Goal: Transaction & Acquisition: Purchase product/service

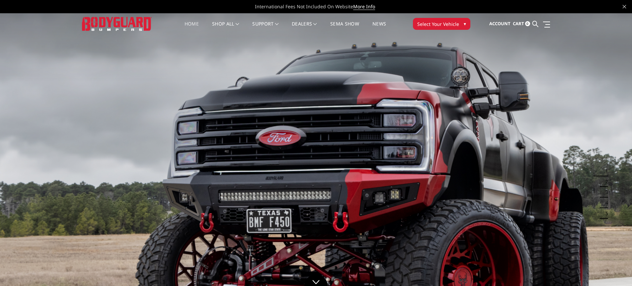
click at [430, 25] on span "Select Your Vehicle" at bounding box center [438, 24] width 42 height 7
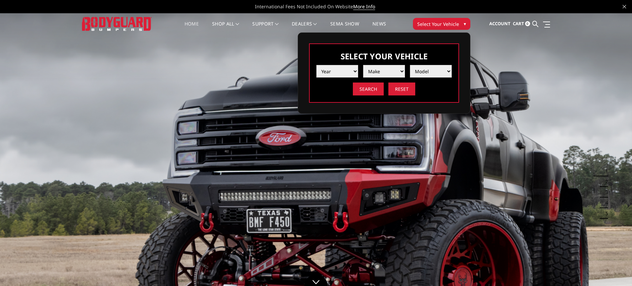
click at [345, 71] on select "Year 2025 2024 2023 2022 2021 2020 2019 2018 2017 2016 2015 2014 2013 2012 2011…" at bounding box center [337, 71] width 42 height 13
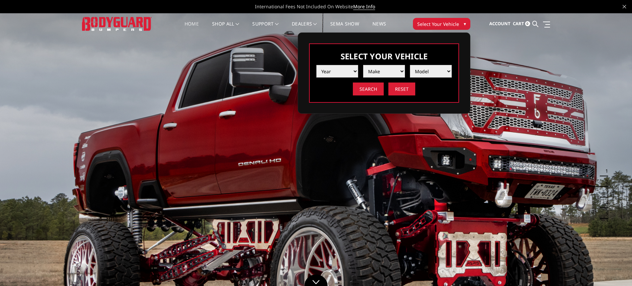
select select "yr_2024"
click at [316, 65] on select "Year 2025 2024 2023 2022 2021 2020 2019 2018 2017 2016 2015 2014 2013 2012 2011…" at bounding box center [337, 71] width 42 height 13
click at [388, 71] on select "Make Chevrolet Ford GMC Ram Toyota" at bounding box center [384, 71] width 42 height 13
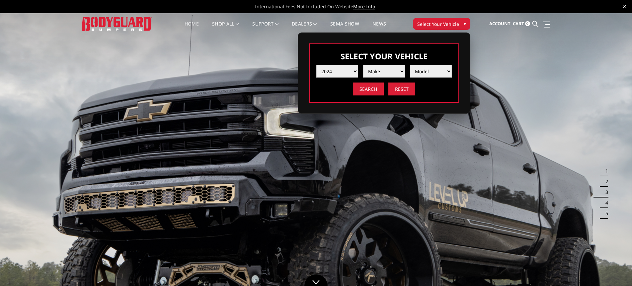
select select "mk_ram"
click at [363, 65] on select "Make Chevrolet Ford GMC Ram Toyota" at bounding box center [384, 71] width 42 height 13
click at [422, 74] on select "Model 1500 6-Lug 1500 Rebel 2500 / 3500 4500 / 5500 TRX" at bounding box center [431, 71] width 42 height 13
select select "md_4500-5500"
click at [410, 65] on select "Model 1500 6-Lug 1500 Rebel 2500 / 3500 4500 / 5500 TRX" at bounding box center [431, 71] width 42 height 13
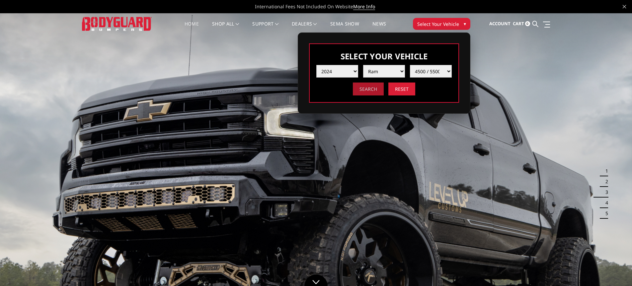
click at [360, 87] on input "Search" at bounding box center [368, 89] width 31 height 13
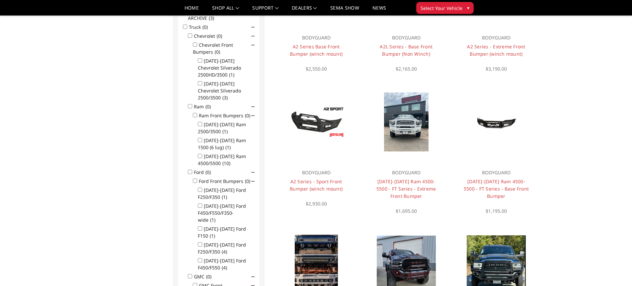
scroll to position [166, 0]
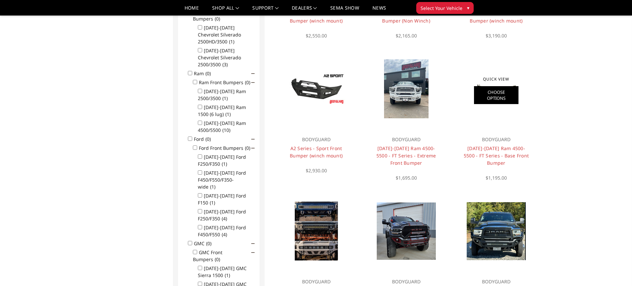
click at [497, 98] on link "Choose Options" at bounding box center [496, 95] width 44 height 18
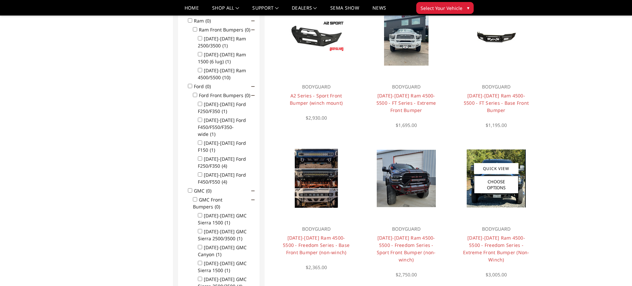
scroll to position [186, 0]
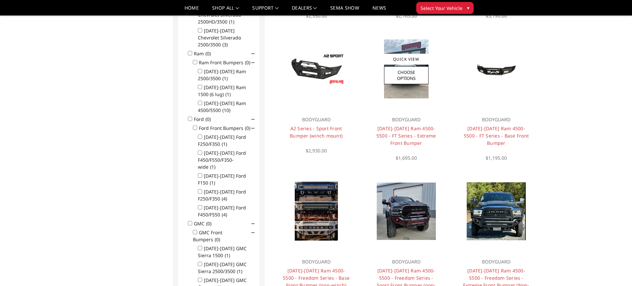
click at [401, 97] on img at bounding box center [406, 68] width 44 height 59
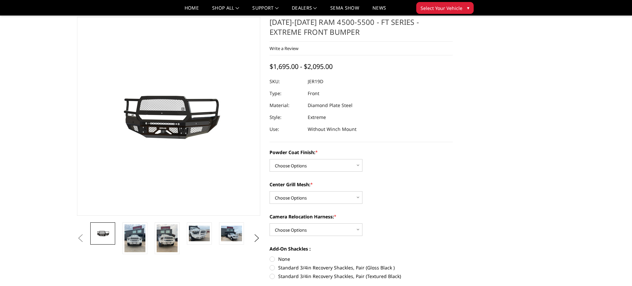
scroll to position [33, 0]
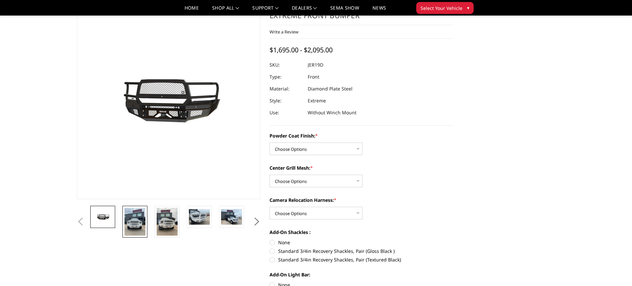
click at [138, 220] on img at bounding box center [134, 222] width 21 height 28
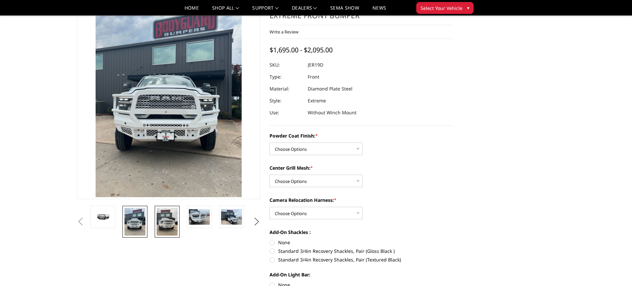
click at [167, 222] on img at bounding box center [167, 222] width 21 height 28
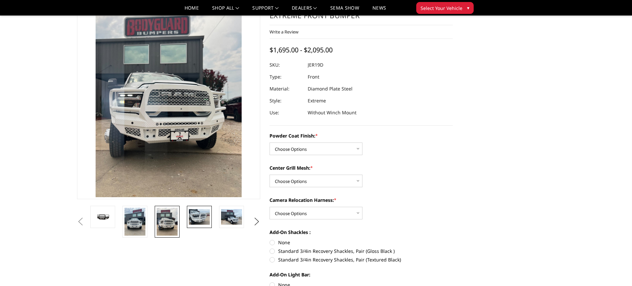
click at [200, 217] on img at bounding box center [199, 217] width 21 height 16
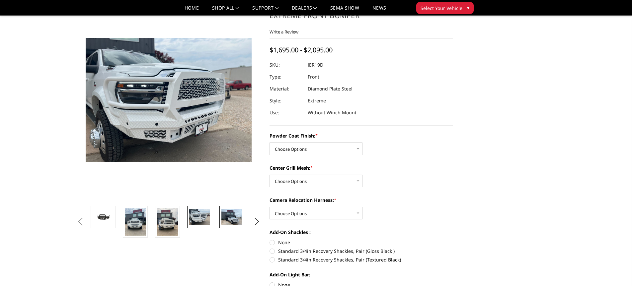
click at [231, 219] on img at bounding box center [231, 217] width 21 height 16
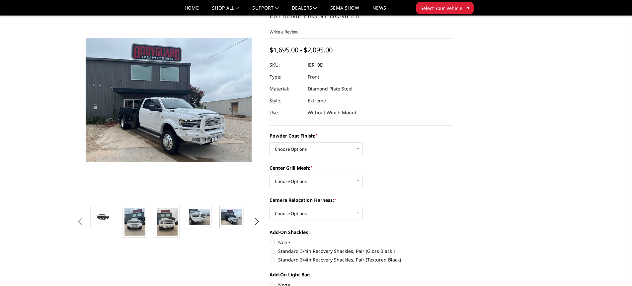
click at [257, 222] on button "Next" at bounding box center [257, 222] width 10 height 10
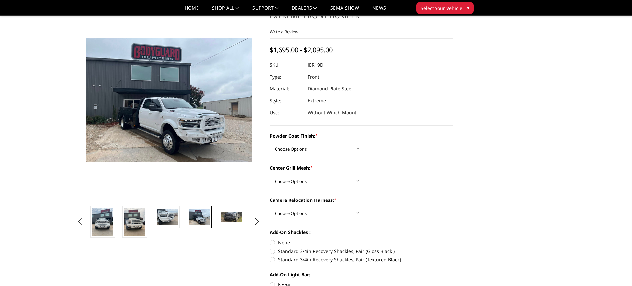
click at [219, 217] on link at bounding box center [231, 217] width 25 height 22
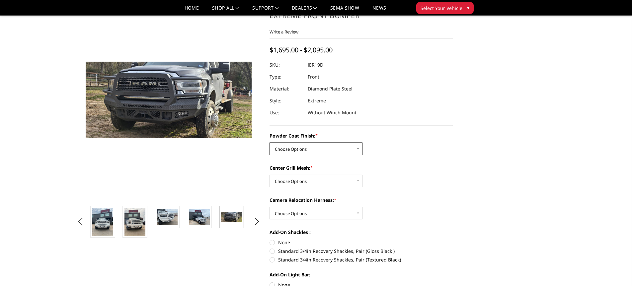
click at [340, 154] on select "Choose Options Bare Metal Gloss Black Powder Coat Textured Black Powder Coat" at bounding box center [315, 149] width 93 height 13
select select "3237"
click at [269, 143] on select "Choose Options Bare Metal Gloss Black Powder Coat Textured Black Powder Coat" at bounding box center [315, 149] width 93 height 13
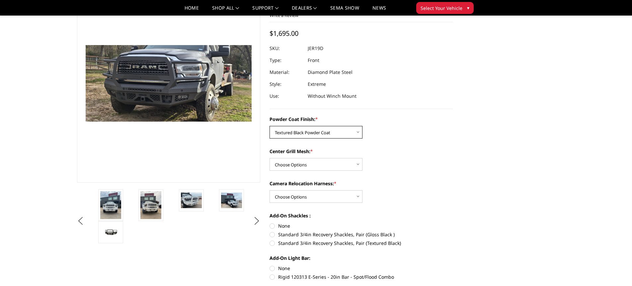
scroll to position [66, 0]
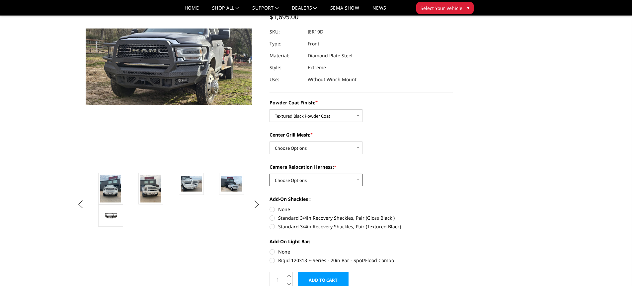
click at [311, 181] on select "Choose Options WITH Camera Relocation Harness WITHOUT Camera Relocation Harness" at bounding box center [315, 180] width 93 height 13
select select "3240"
click at [269, 174] on select "Choose Options WITH Camera Relocation Harness WITHOUT Camera Relocation Harness" at bounding box center [315, 180] width 93 height 13
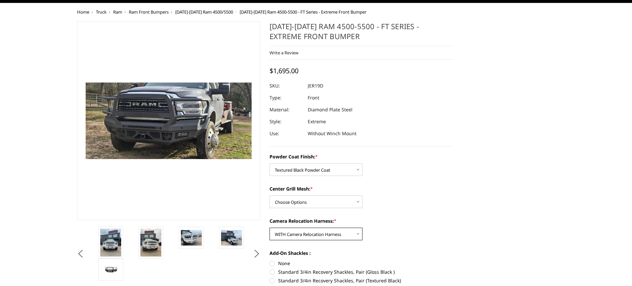
scroll to position [33, 0]
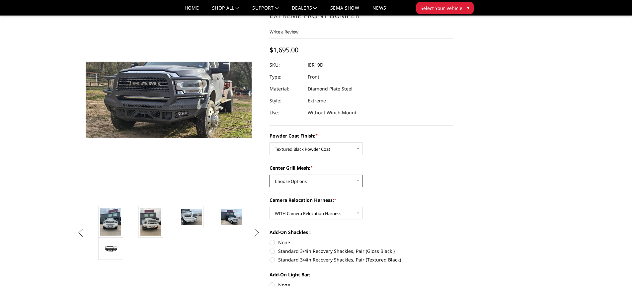
click at [326, 182] on select "Choose Options WITH Expanded Metal in Center Grill WITHOUT Expanded Metal in Ce…" at bounding box center [315, 181] width 93 height 13
select select "3239"
click at [269, 175] on select "Choose Options WITH Expanded Metal in Center Grill WITHOUT Expanded Metal in Ce…" at bounding box center [315, 181] width 93 height 13
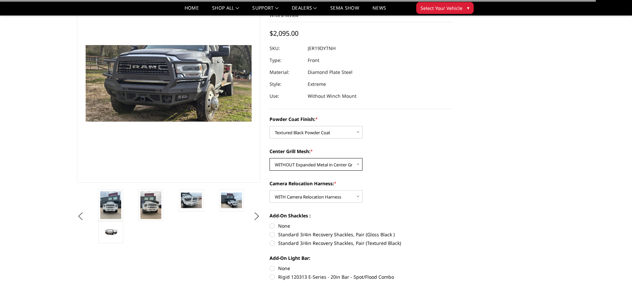
scroll to position [66, 0]
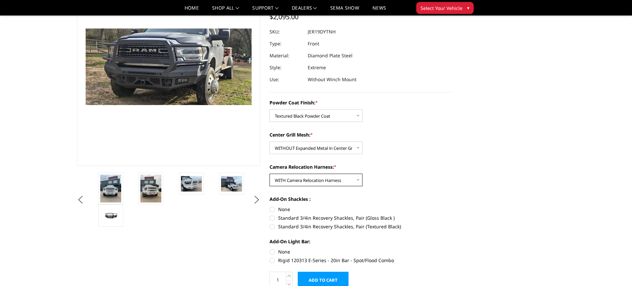
click at [334, 181] on select "Choose Options WITH Camera Relocation Harness WITHOUT Camera Relocation Harness" at bounding box center [315, 180] width 93 height 13
select select "3241"
click at [269, 174] on select "Choose Options WITH Camera Relocation Harness WITHOUT Camera Relocation Harness" at bounding box center [315, 180] width 93 height 13
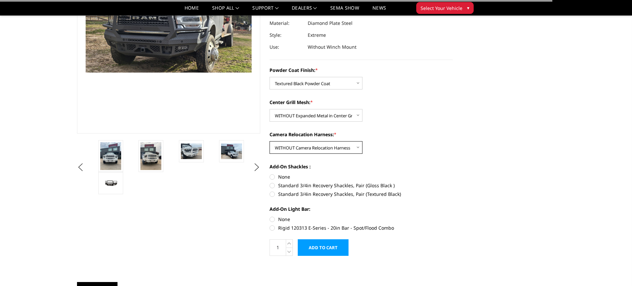
scroll to position [100, 0]
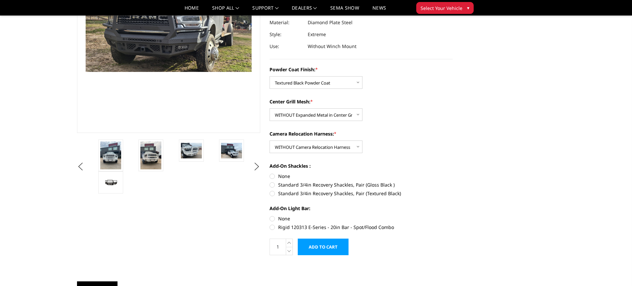
click at [273, 193] on label "Standard 3/4in Recovery Shackles, Pair (Textured Black)" at bounding box center [360, 193] width 183 height 7
click at [453, 182] on input "Standard 3/4in Recovery Shackles, Pair (Textured Black)" at bounding box center [453, 182] width 0 height 0
radio input "true"
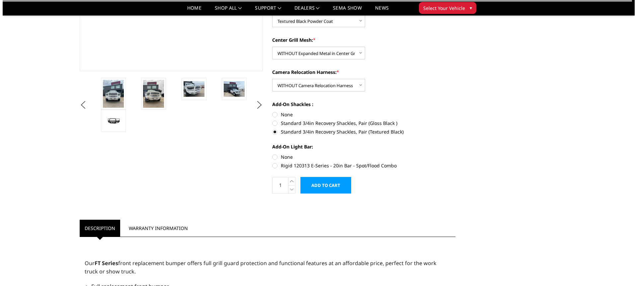
scroll to position [166, 0]
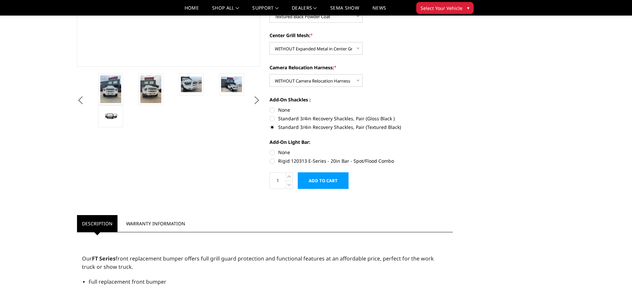
click at [272, 152] on label "None" at bounding box center [360, 152] width 183 height 7
click at [270, 149] on input "None" at bounding box center [269, 149] width 0 height 0
radio input "true"
click at [327, 178] on input "Add to Cart" at bounding box center [323, 181] width 51 height 17
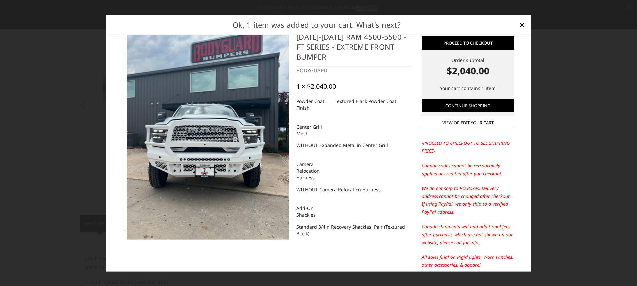
scroll to position [42, 0]
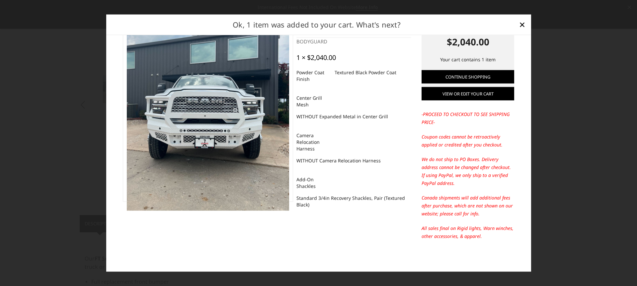
click at [465, 93] on link "View or edit your cart" at bounding box center [467, 93] width 93 height 13
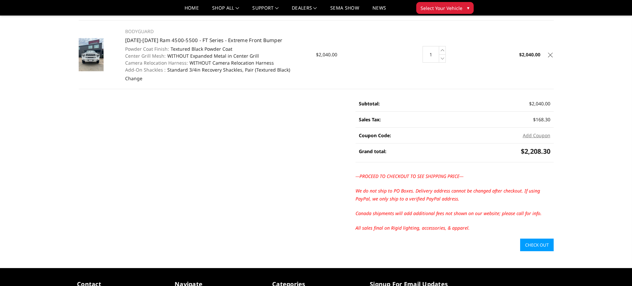
scroll to position [66, 0]
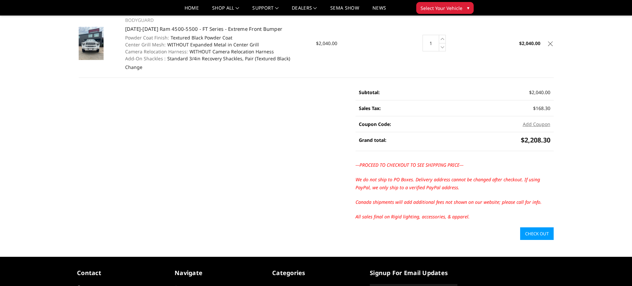
click at [522, 233] on link "Check out" at bounding box center [537, 234] width 34 height 13
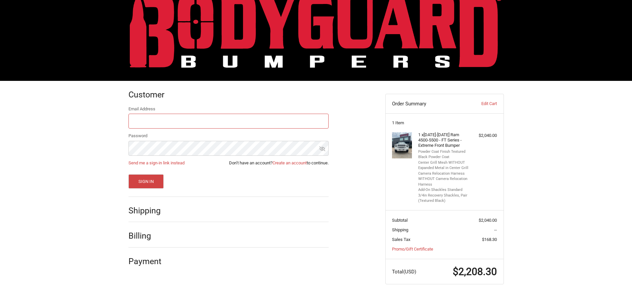
scroll to position [30, 0]
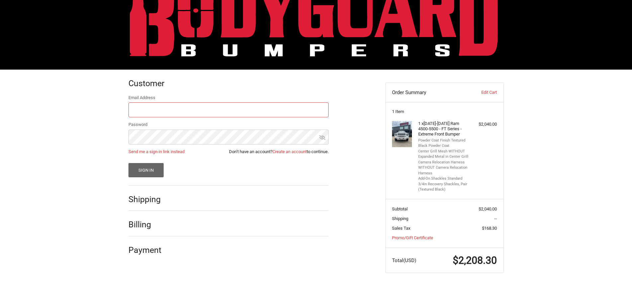
type input "[EMAIL_ADDRESS][DOMAIN_NAME]"
click at [139, 166] on button "Sign In" at bounding box center [146, 170] width 36 height 14
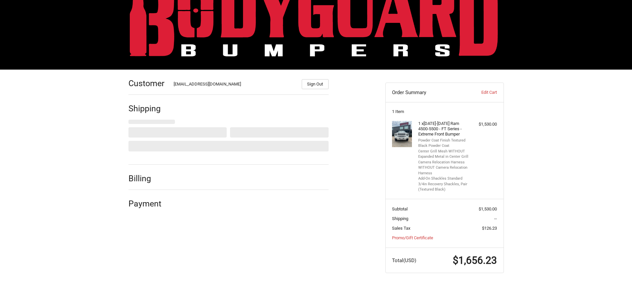
select select "US"
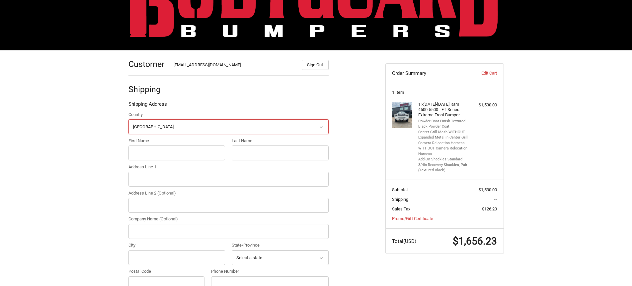
scroll to position [67, 0]
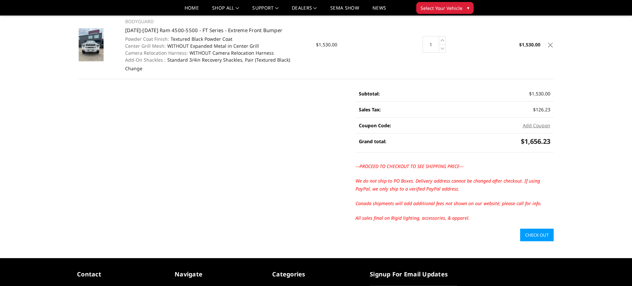
scroll to position [66, 0]
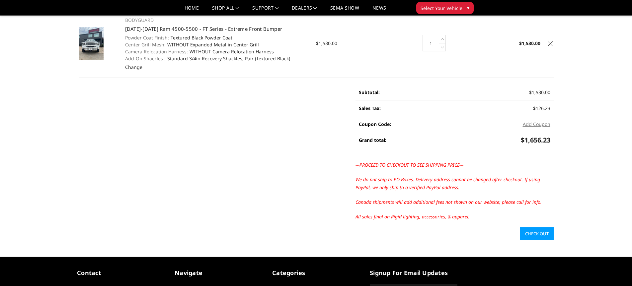
click at [539, 235] on link "Check out" at bounding box center [537, 234] width 34 height 13
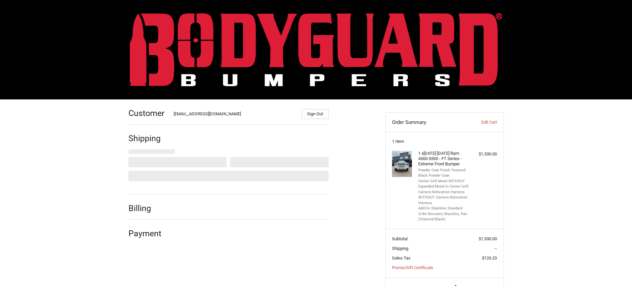
select select "US"
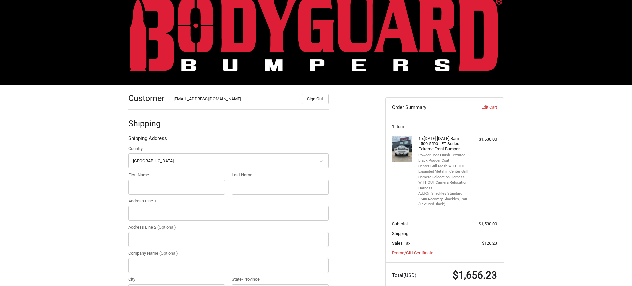
scroll to position [66, 0]
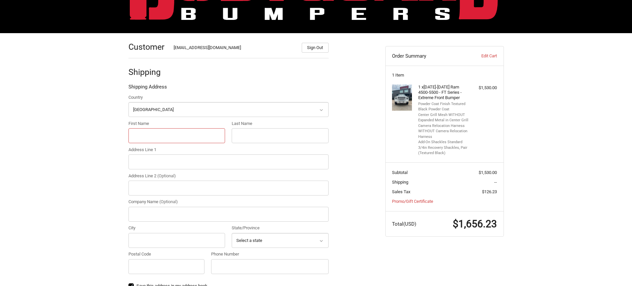
click at [161, 138] on input "First Name" at bounding box center [176, 135] width 97 height 15
type input "[PERSON_NAME]"
type input "[STREET_ADDRESS]"
type input "Suite 120"
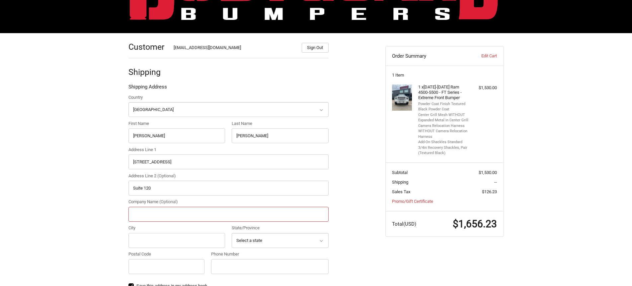
type input "Big Bubba's Trailers Ak"
type input "Wasilla"
select select "AK"
type input "99564"
type input "8016684075"
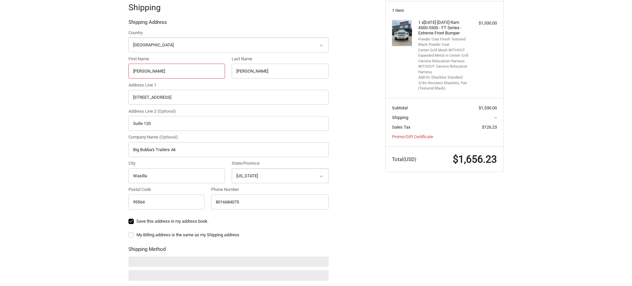
scroll to position [100, 0]
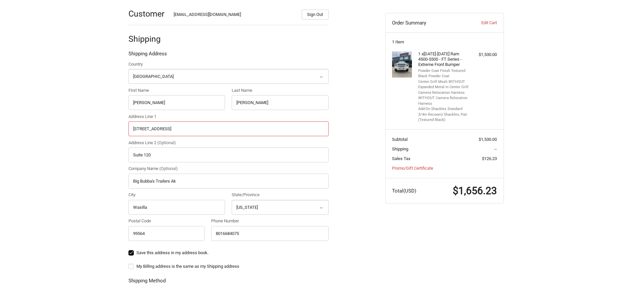
click at [201, 134] on input "[STREET_ADDRESS]" at bounding box center [228, 128] width 200 height 15
radio input "true"
type input "5"
type input "1629 S 1900 W"
click at [174, 157] on input "Suite 120" at bounding box center [228, 155] width 200 height 15
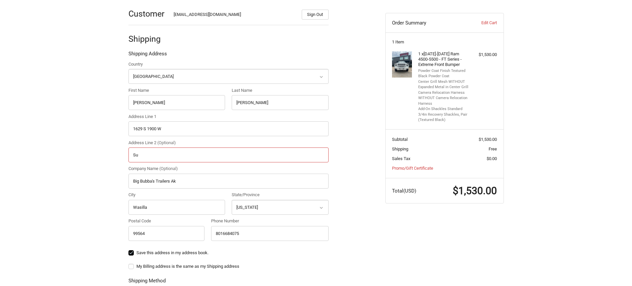
type input "S"
click at [161, 208] on input "Wasilla" at bounding box center [176, 207] width 97 height 15
type input "W"
type input "[PERSON_NAME]"
click at [282, 208] on select "Select a state [US_STATE] [US_STATE] [US_STATE] [US_STATE] [US_STATE] Armed For…" at bounding box center [280, 207] width 97 height 15
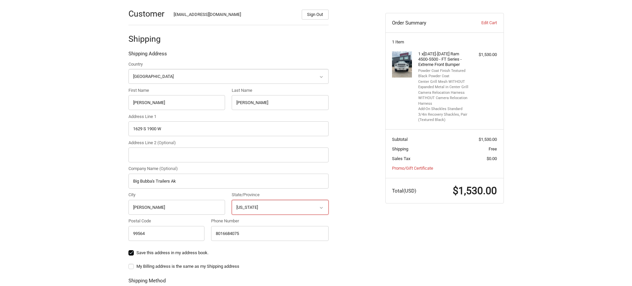
select select "UT"
click at [232, 200] on select "Select a state [US_STATE] [US_STATE] [US_STATE] [US_STATE] [US_STATE] Armed For…" at bounding box center [280, 207] width 97 height 15
click at [160, 234] on input "99564" at bounding box center [166, 233] width 76 height 15
type input "9"
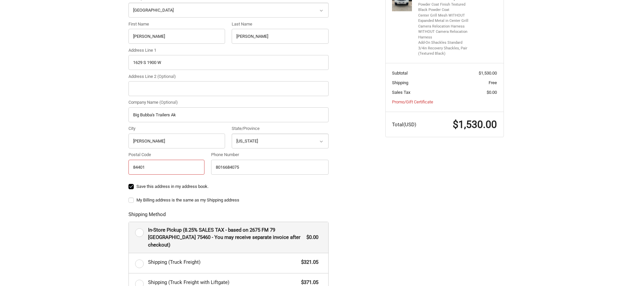
scroll to position [199, 0]
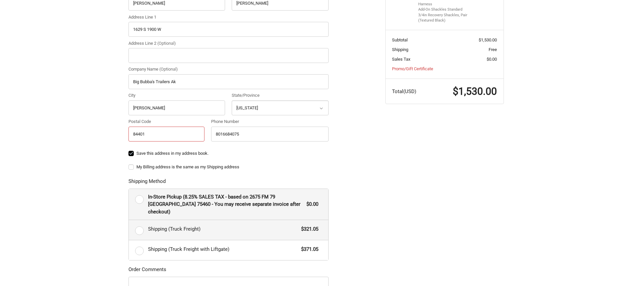
type input "84401"
click at [141, 225] on label "Shipping (Truck Freight) $321.05" at bounding box center [228, 230] width 199 height 20
click at [129, 221] on input "Shipping (Truck Freight) $321.05" at bounding box center [129, 220] width 0 height 0
radio input "true"
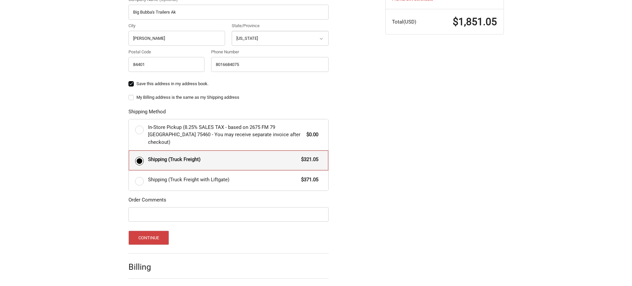
scroll to position [285, 0]
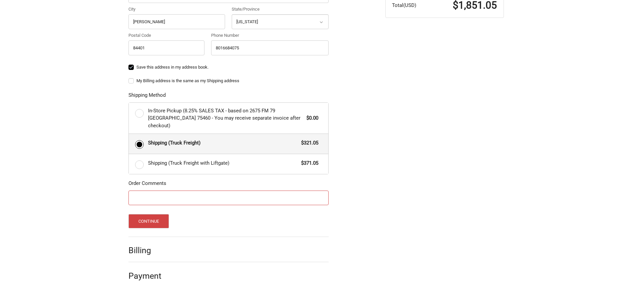
click at [157, 192] on input "Order Comments" at bounding box center [228, 198] width 200 height 15
click at [162, 191] on input "tALKED [PERSON_NAME] TO SHIP TO [US_STATE]" at bounding box center [228, 198] width 200 height 15
click at [134, 191] on input "tALKED WITH [PERSON_NAME] TO SHIP TO [US_STATE]" at bounding box center [228, 198] width 200 height 15
click at [219, 194] on input "tALKED WITH [PERSON_NAME] TO SHIP TO [US_STATE]" at bounding box center [228, 198] width 200 height 15
click at [246, 191] on input "tALKED WITH [PERSON_NAME] TO SHIP TO [US_STATE] HOPE TO HAVE ION [US_STATE] BY …" at bounding box center [228, 198] width 200 height 15
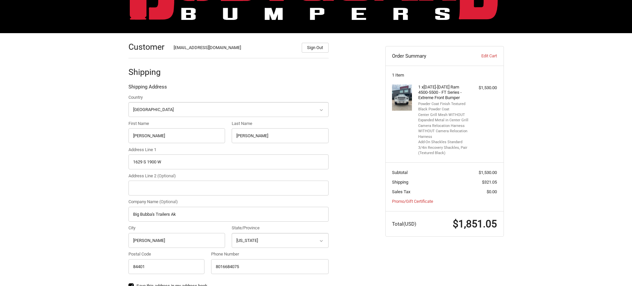
scroll to position [100, 0]
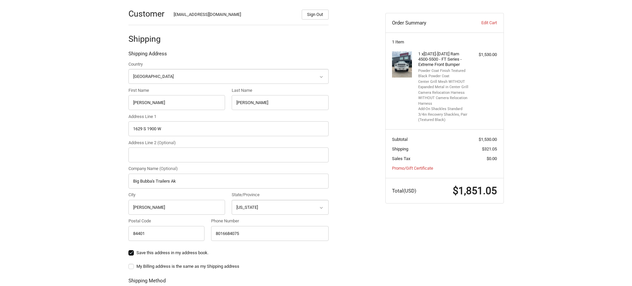
type input "tALKED WITH [PERSON_NAME] TO SHIP TO [US_STATE] HOPE TO HAVE IT IN [US_STATE] B…"
click at [184, 182] on input "Big Bubba's Trailers Ak" at bounding box center [228, 181] width 200 height 15
type input "B"
type input "q"
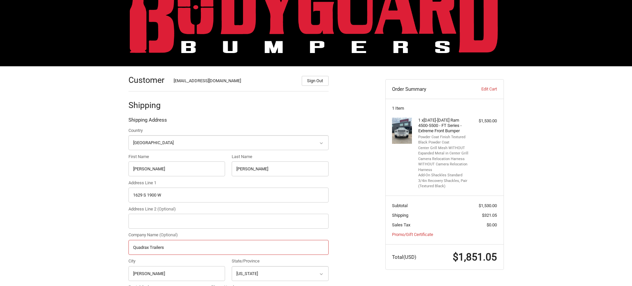
scroll to position [66, 0]
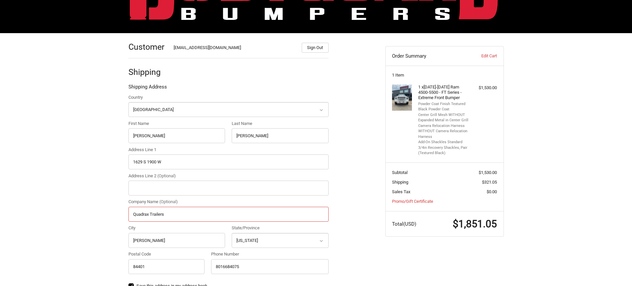
type input "Quadrax Trailers"
click at [400, 104] on img at bounding box center [402, 98] width 20 height 26
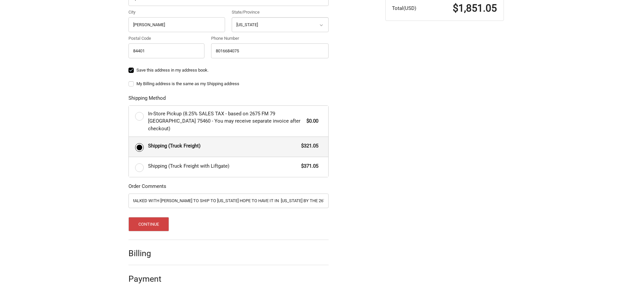
scroll to position [285, 0]
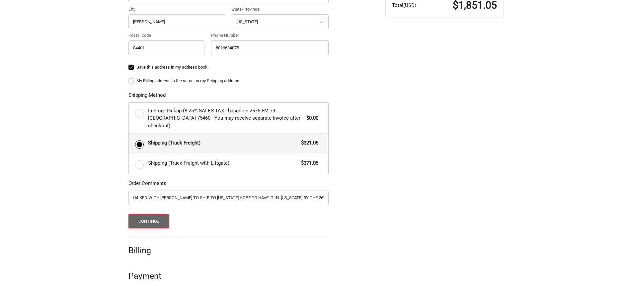
click at [157, 215] on button "Continue" at bounding box center [148, 221] width 41 height 14
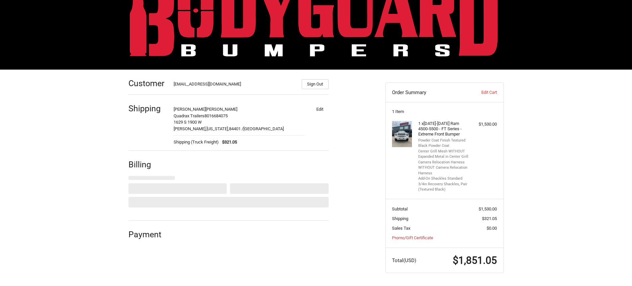
select select "US"
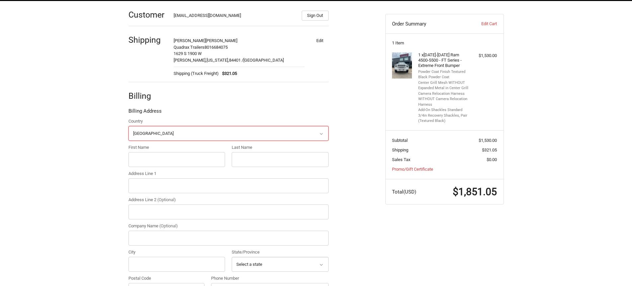
scroll to position [124, 0]
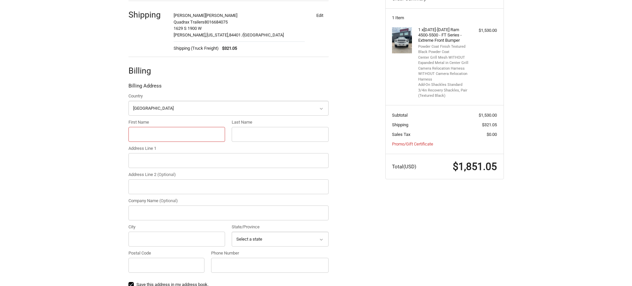
click at [158, 134] on input "First Name" at bounding box center [176, 134] width 97 height 15
type input "[PERSON_NAME]"
type input "[STREET_ADDRESS]"
type input "Suite 120"
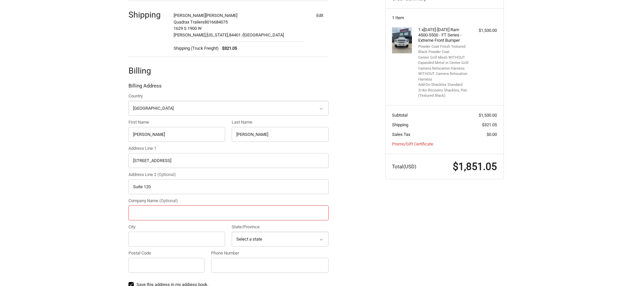
type input "Big Bubba's Trailers Ak"
type input "Wasilla"
select select "AK"
type input "99564"
type input "8016684075"
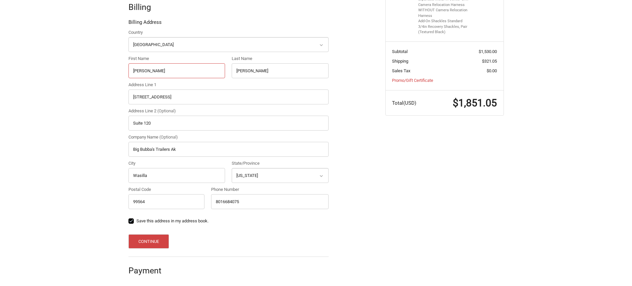
scroll to position [190, 0]
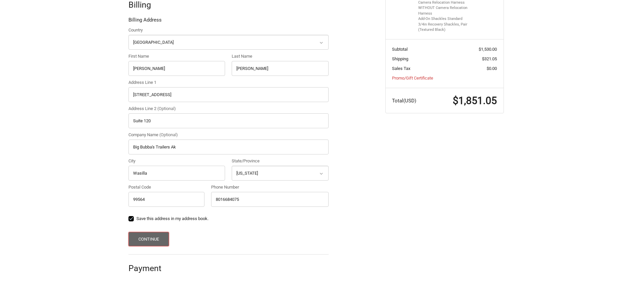
click at [152, 235] on button "Continue" at bounding box center [148, 239] width 41 height 14
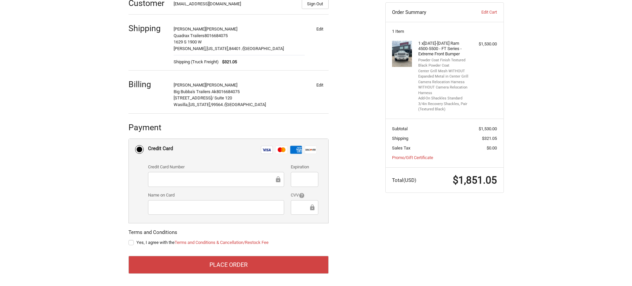
scroll to position [113, 0]
